Goal: Task Accomplishment & Management: Use online tool/utility

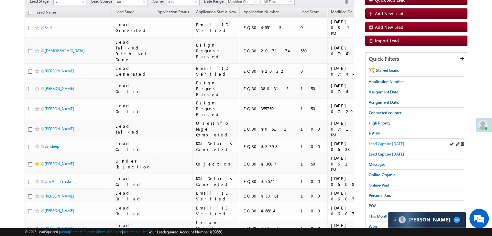
click at [398, 145] on span "Lead Capture [DATE]" at bounding box center [386, 143] width 35 height 5
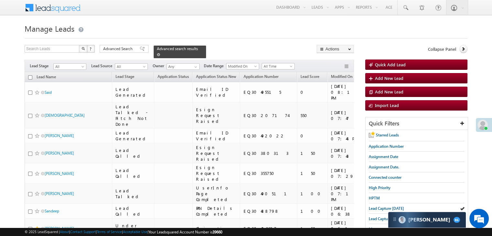
click at [160, 53] on span at bounding box center [158, 54] width 3 height 3
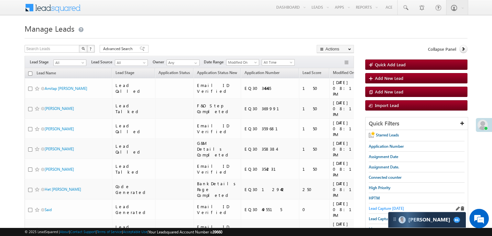
click at [374, 208] on span "Lead Capture [DATE]" at bounding box center [386, 208] width 35 height 5
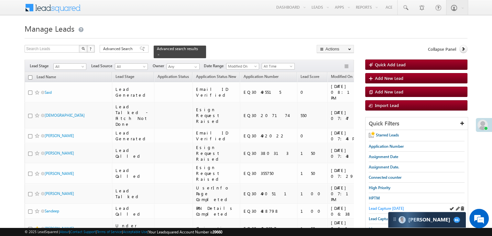
click at [385, 207] on span "Lead Capture [DATE]" at bounding box center [386, 208] width 35 height 5
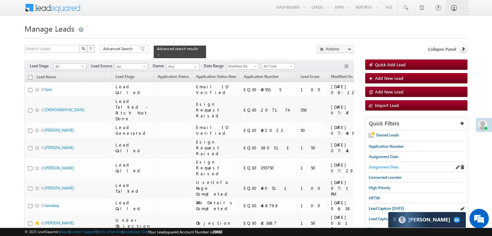
click at [393, 165] on span "Assignment Date." at bounding box center [384, 167] width 30 height 5
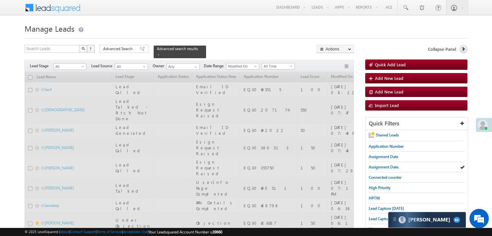
click at [463, 50] on icon at bounding box center [463, 49] width 5 height 5
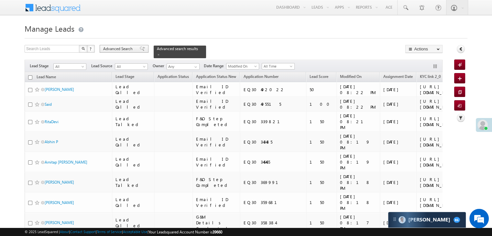
click at [140, 51] on span at bounding box center [142, 49] width 5 height 5
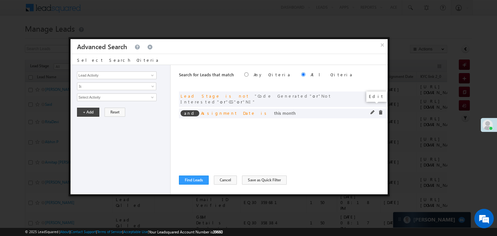
click at [374, 110] on span at bounding box center [373, 112] width 5 height 5
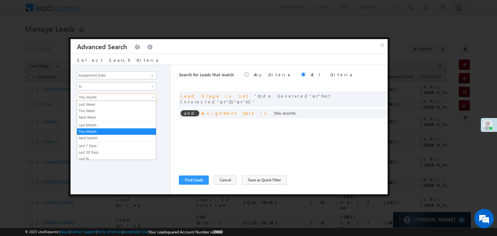
click at [116, 97] on span "This Month" at bounding box center [112, 98] width 70 height 6
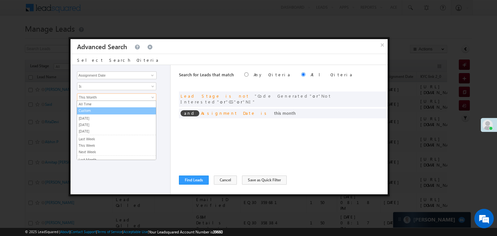
click at [101, 110] on link "Custom" at bounding box center [116, 111] width 79 height 6
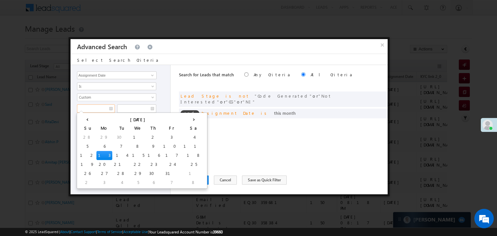
click at [101, 110] on input "text" at bounding box center [96, 109] width 38 height 8
click at [162, 145] on td "10" at bounding box center [172, 146] width 20 height 9
type input "[DATE]"
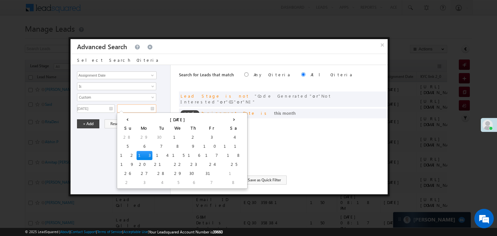
click at [144, 111] on input "text" at bounding box center [136, 109] width 39 height 8
click at [122, 156] on td "12" at bounding box center [127, 155] width 18 height 9
type input "[DATE]"
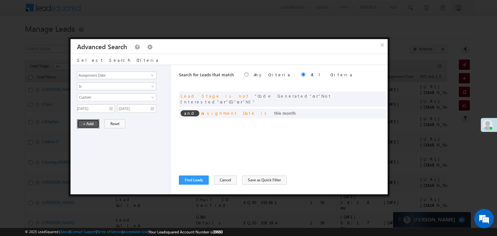
click at [95, 122] on button "+ Add" at bounding box center [88, 123] width 22 height 9
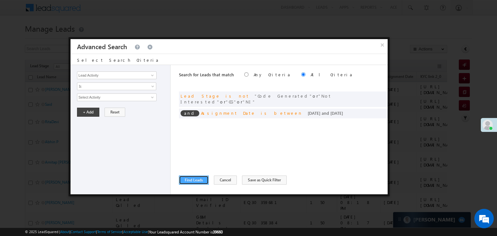
click at [195, 180] on button "Find Leads" at bounding box center [194, 180] width 30 height 9
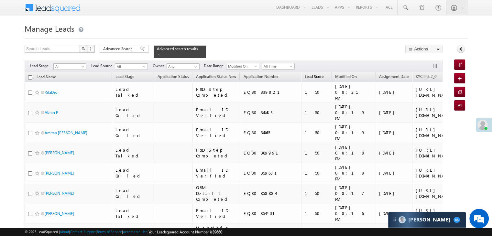
click at [305, 74] on span "Lead Score" at bounding box center [314, 76] width 19 height 5
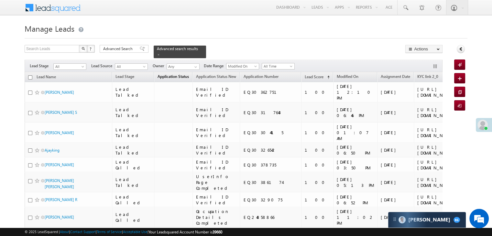
click at [166, 75] on link "Application Status (sorted descending)" at bounding box center [173, 77] width 38 height 8
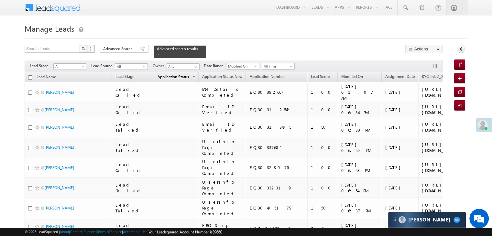
click at [158, 74] on span "Application Status" at bounding box center [173, 76] width 31 height 5
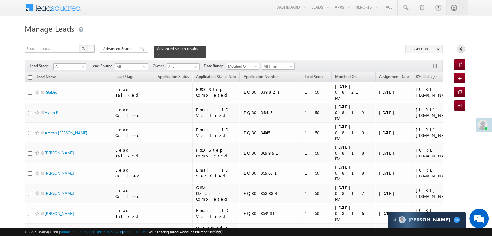
click at [460, 51] on icon at bounding box center [461, 49] width 5 height 5
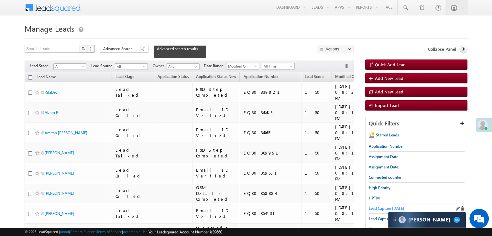
click at [374, 207] on span "Lead Capture [DATE]" at bounding box center [386, 208] width 35 height 5
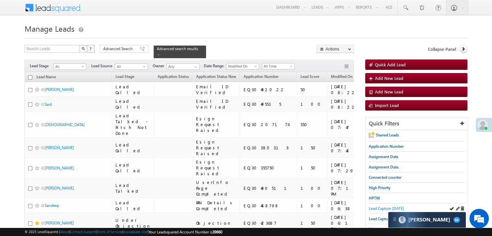
click at [383, 207] on span "Lead Capture [DATE]" at bounding box center [386, 208] width 35 height 5
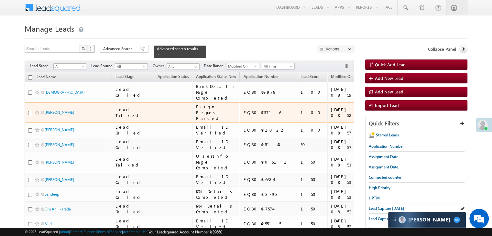
scroll to position [97, 0]
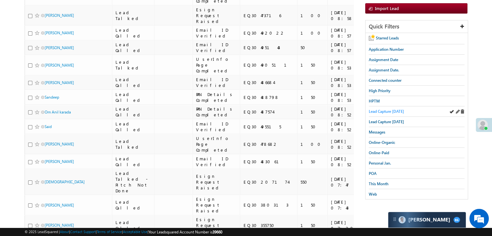
click at [386, 110] on span "Lead Capture [DATE]" at bounding box center [386, 111] width 35 height 5
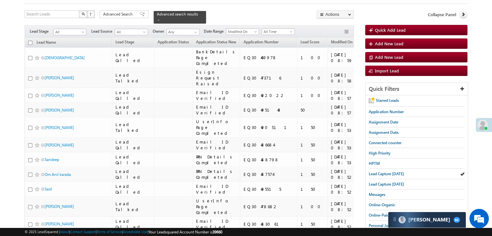
scroll to position [0, 0]
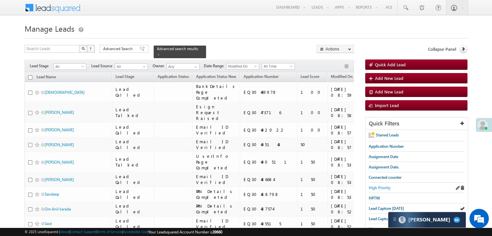
click at [385, 187] on span "High Priority" at bounding box center [380, 187] width 22 height 5
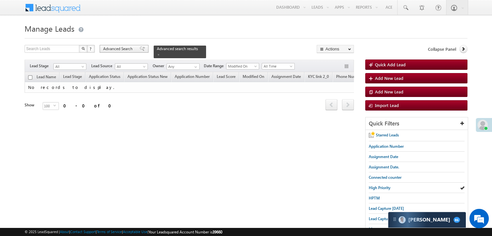
click at [135, 49] on div "Advanced Search" at bounding box center [124, 49] width 49 height 8
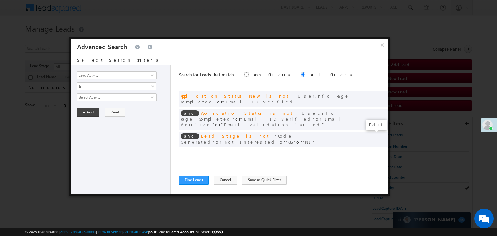
click at [372, 151] on span at bounding box center [373, 153] width 5 height 5
click at [104, 107] on input "[DATE]" at bounding box center [96, 109] width 38 height 8
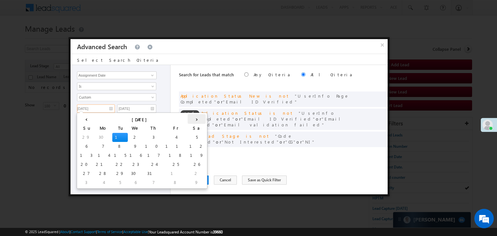
click at [188, 119] on th "›" at bounding box center [197, 119] width 18 height 10
click at [190, 119] on th "›" at bounding box center [198, 119] width 16 height 10
click at [192, 119] on th "›" at bounding box center [204, 119] width 24 height 10
click at [112, 146] on td "7" at bounding box center [121, 146] width 18 height 9
type input "[DATE]"
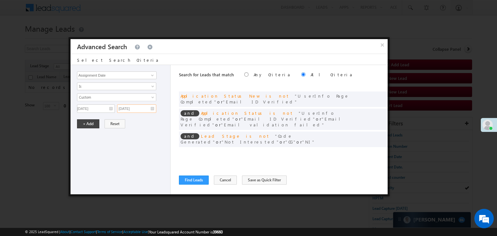
click at [145, 109] on input "[DATE]" at bounding box center [136, 109] width 39 height 8
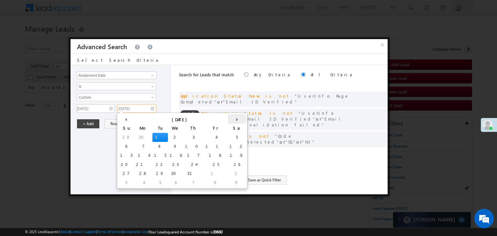
click at [228, 118] on th "›" at bounding box center [237, 119] width 18 height 10
click at [230, 118] on th "›" at bounding box center [238, 119] width 16 height 10
click at [232, 118] on th "›" at bounding box center [244, 119] width 24 height 10
drag, startPoint x: 161, startPoint y: 144, endPoint x: 115, endPoint y: 132, distance: 46.8
click at [186, 144] on td "9" at bounding box center [194, 146] width 16 height 9
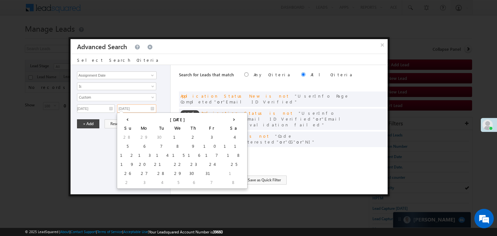
type input "[DATE]"
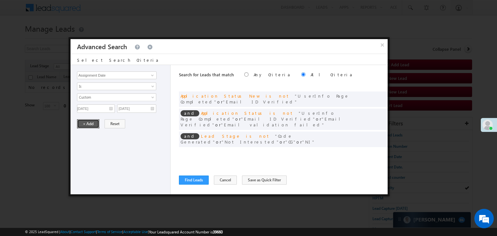
click at [90, 123] on button "+ Add" at bounding box center [88, 123] width 22 height 9
click at [176, 171] on div "Lead Activity Task Sales Group Prospect Id WA Last Message Timestamp 4th Day Di…" at bounding box center [229, 129] width 317 height 129
click at [185, 175] on div "Search for Leads that match Any Criteria All Criteria Note that the current tri…" at bounding box center [283, 129] width 209 height 129
click at [190, 180] on button "Find Leads" at bounding box center [194, 180] width 30 height 9
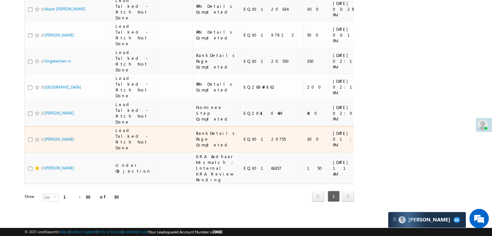
scroll to position [1026, 0]
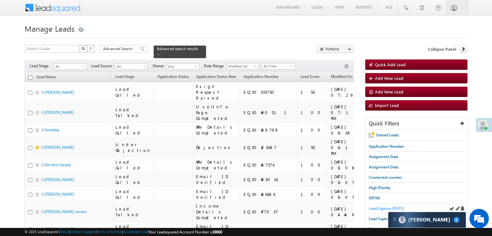
drag, startPoint x: 0, startPoint y: 0, endPoint x: 373, endPoint y: 209, distance: 427.1
click at [373, 209] on span "Lead Capture [DATE]" at bounding box center [386, 208] width 35 height 5
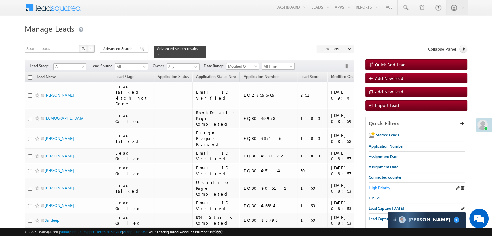
click at [385, 189] on span "High Priority" at bounding box center [380, 187] width 22 height 5
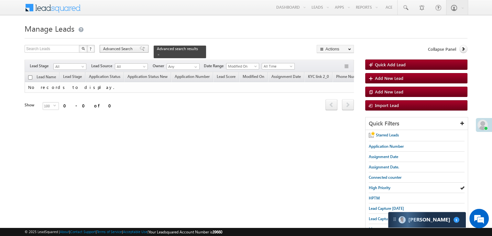
click at [140, 50] on span at bounding box center [142, 49] width 5 height 5
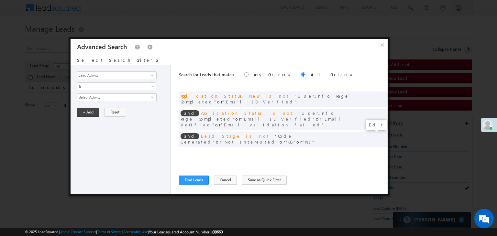
click at [373, 151] on span at bounding box center [373, 153] width 5 height 5
click at [109, 109] on input "[DATE]" at bounding box center [96, 109] width 38 height 8
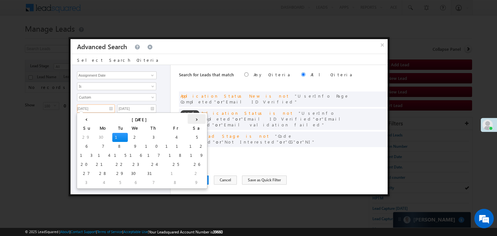
click at [188, 118] on th "›" at bounding box center [197, 119] width 18 height 10
click at [190, 118] on th "›" at bounding box center [198, 119] width 16 height 10
click at [112, 145] on td "7" at bounding box center [121, 146] width 18 height 9
type input "[DATE]"
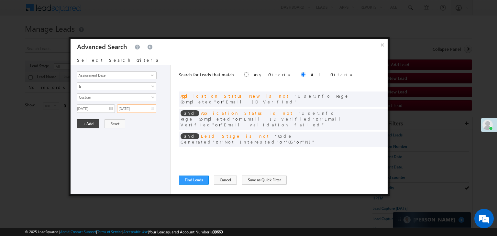
click at [149, 109] on input "[DATE]" at bounding box center [136, 109] width 39 height 8
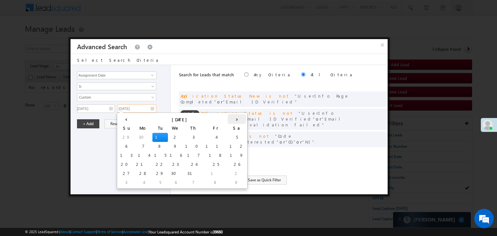
click at [228, 121] on th "›" at bounding box center [237, 119] width 18 height 10
click at [230, 121] on th "›" at bounding box center [238, 119] width 16 height 10
click at [232, 121] on th "›" at bounding box center [244, 119] width 24 height 10
click at [186, 144] on td "9" at bounding box center [194, 146] width 16 height 9
type input "[DATE]"
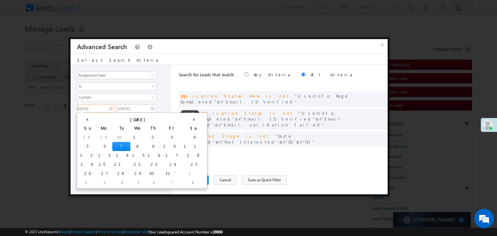
click at [106, 108] on input "[DATE]" at bounding box center [96, 109] width 38 height 8
click at [117, 102] on div "All Time Custom Yesterday Today Tomorrow Last Week This Week Next Week Last Mon…" at bounding box center [122, 103] width 90 height 19
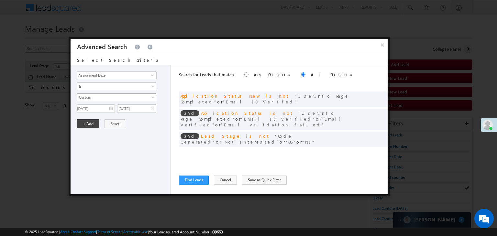
click at [118, 97] on span "Custom" at bounding box center [112, 98] width 70 height 6
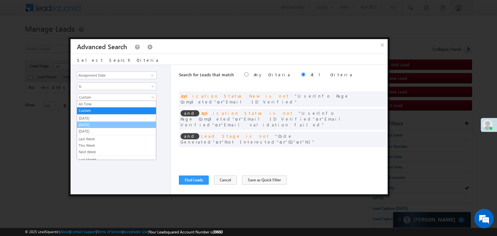
click at [91, 125] on link "[DATE]" at bounding box center [116, 125] width 79 height 6
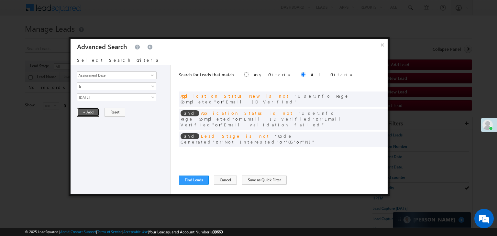
click at [91, 112] on button "+ Add" at bounding box center [88, 112] width 22 height 9
click at [196, 180] on button "Find Leads" at bounding box center [194, 180] width 30 height 9
